Goal: Transaction & Acquisition: Purchase product/service

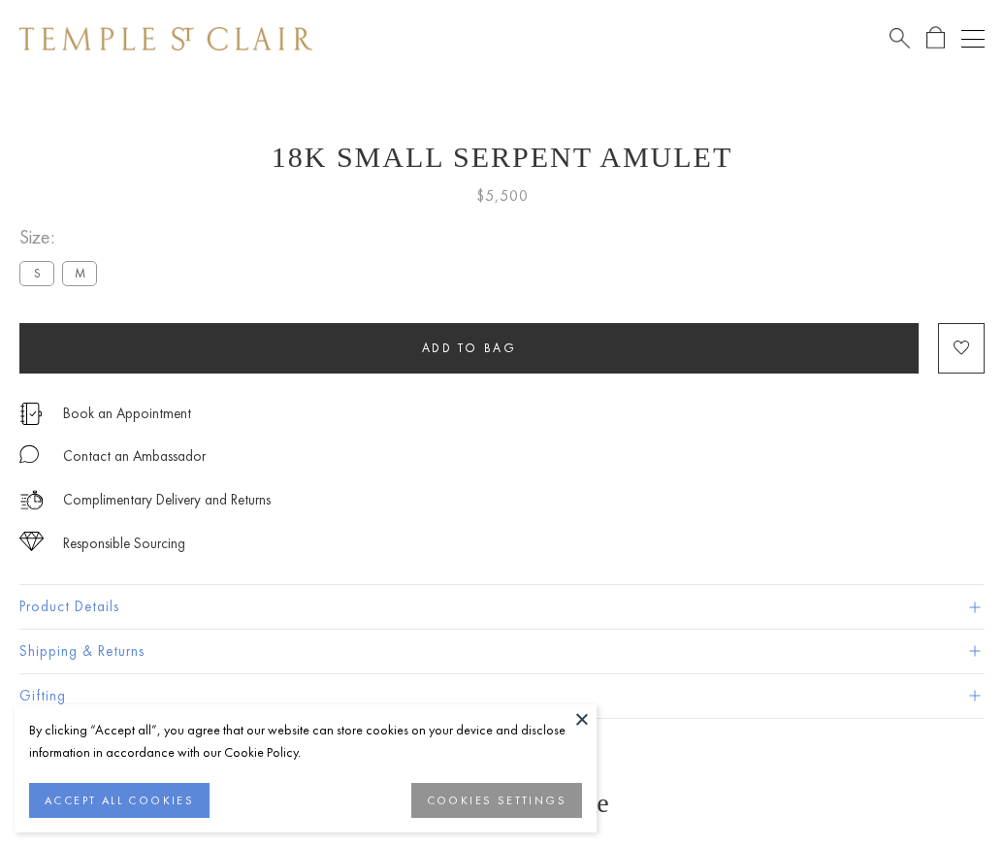
scroll to position [2, 0]
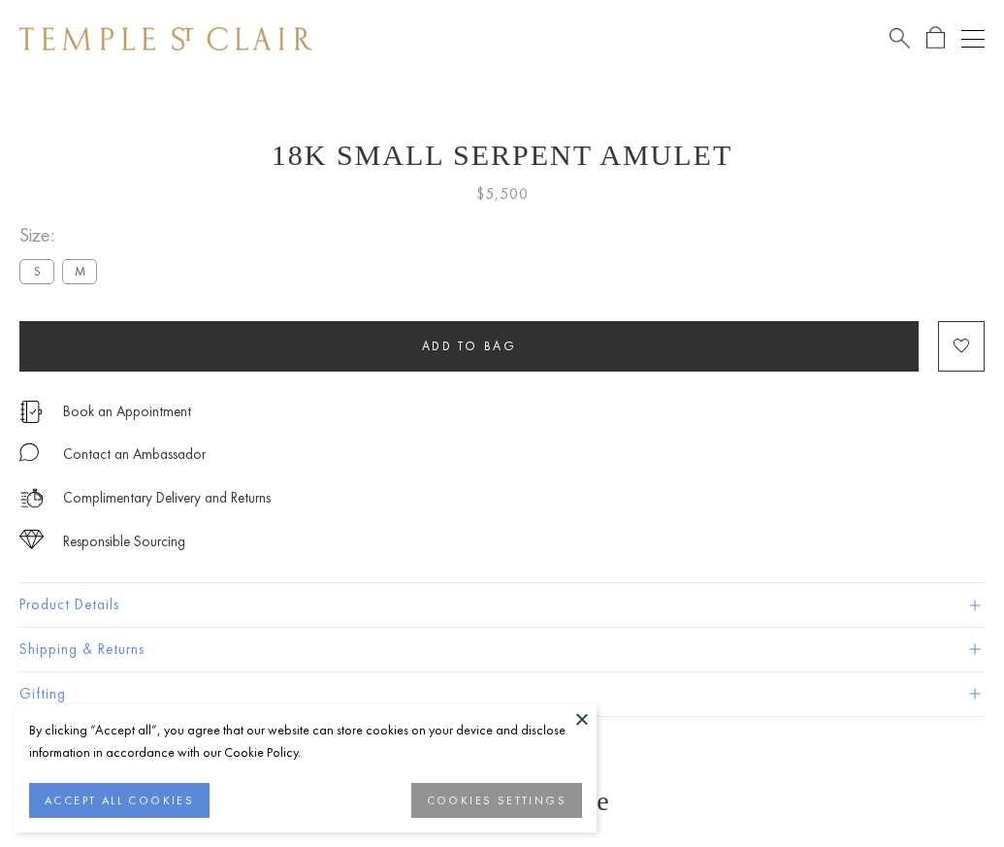
click at [468, 345] on span "Add to bag" at bounding box center [469, 346] width 95 height 16
